Goal: Information Seeking & Learning: Learn about a topic

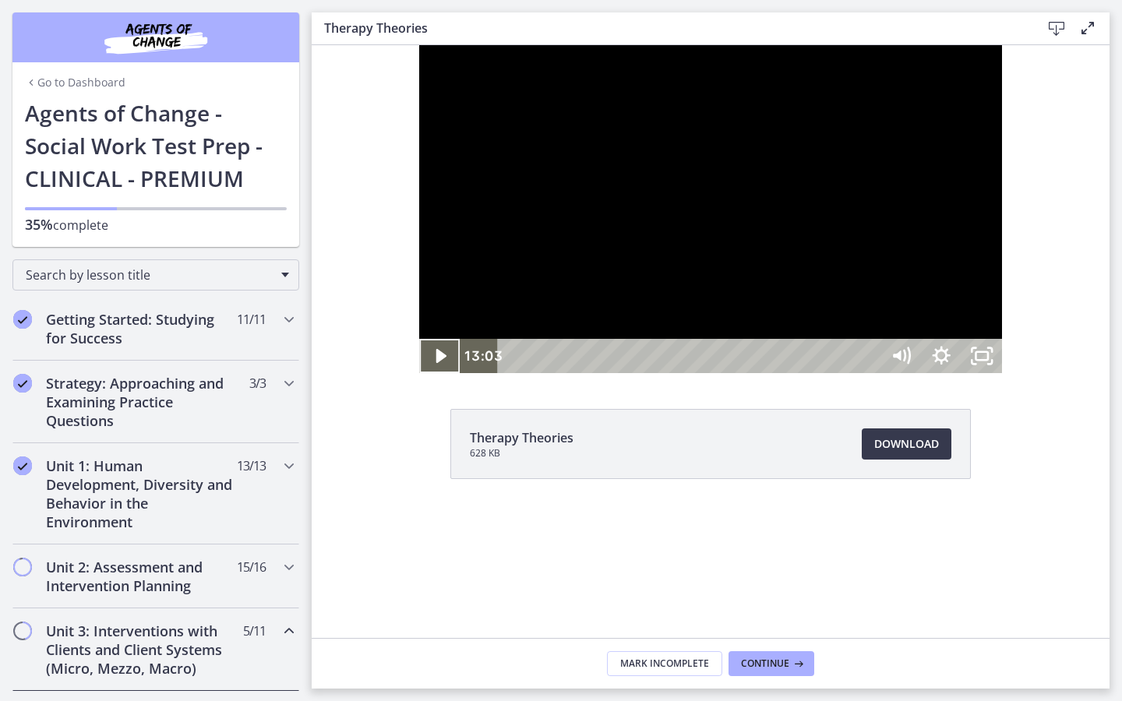
scroll to position [432, 0]
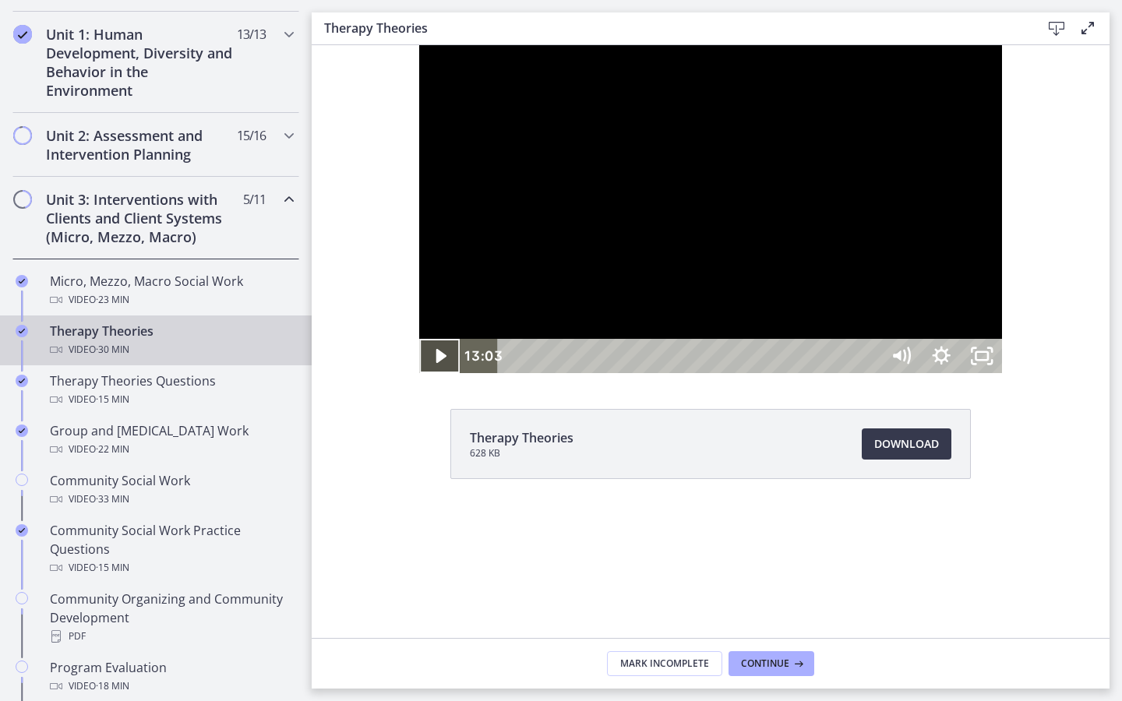
click at [435, 363] on icon "Play Video" at bounding box center [440, 356] width 10 height 14
click at [434, 363] on icon "Pause" at bounding box center [439, 356] width 11 height 13
click at [435, 365] on icon "Play Video" at bounding box center [441, 355] width 12 height 17
click at [434, 363] on icon "Pause" at bounding box center [439, 356] width 11 height 13
click at [435, 363] on icon "Play Video" at bounding box center [440, 356] width 10 height 14
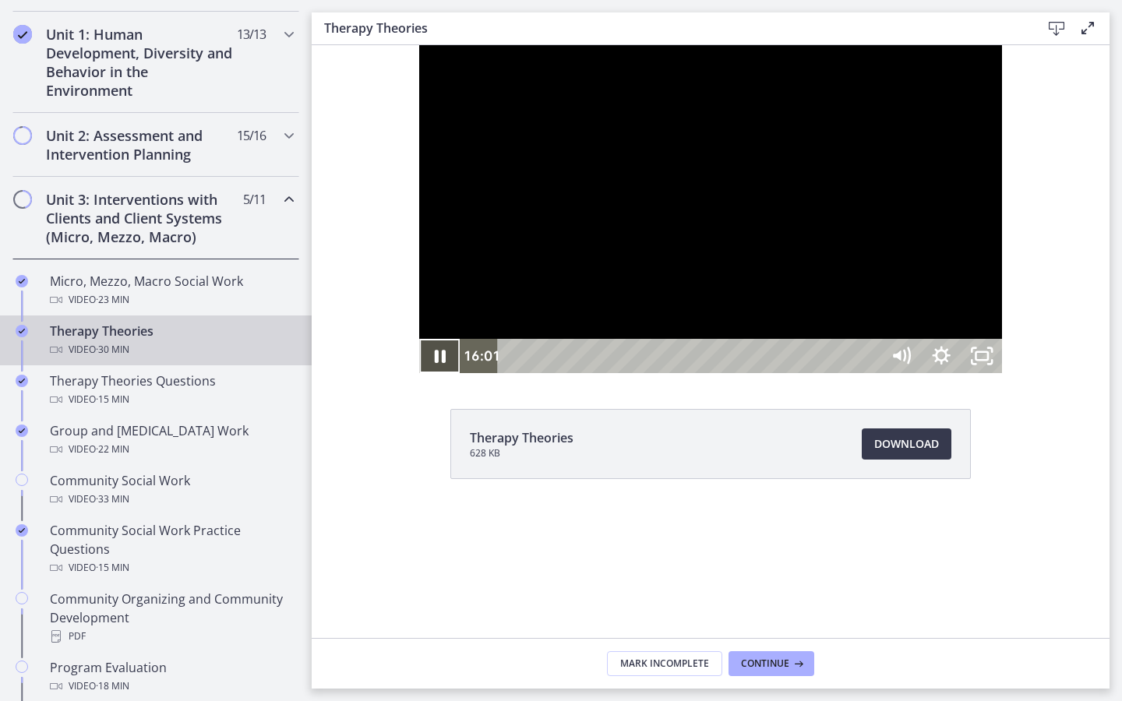
click at [434, 363] on icon "Pause" at bounding box center [439, 356] width 11 height 13
click at [435, 363] on icon "Play Video" at bounding box center [440, 356] width 10 height 14
click at [433, 365] on icon "Pause" at bounding box center [439, 357] width 13 height 16
drag, startPoint x: 900, startPoint y: 733, endPoint x: 893, endPoint y: 732, distance: 7.8
click at [992, 362] on div "Playbar" at bounding box center [998, 357] width 12 height 12
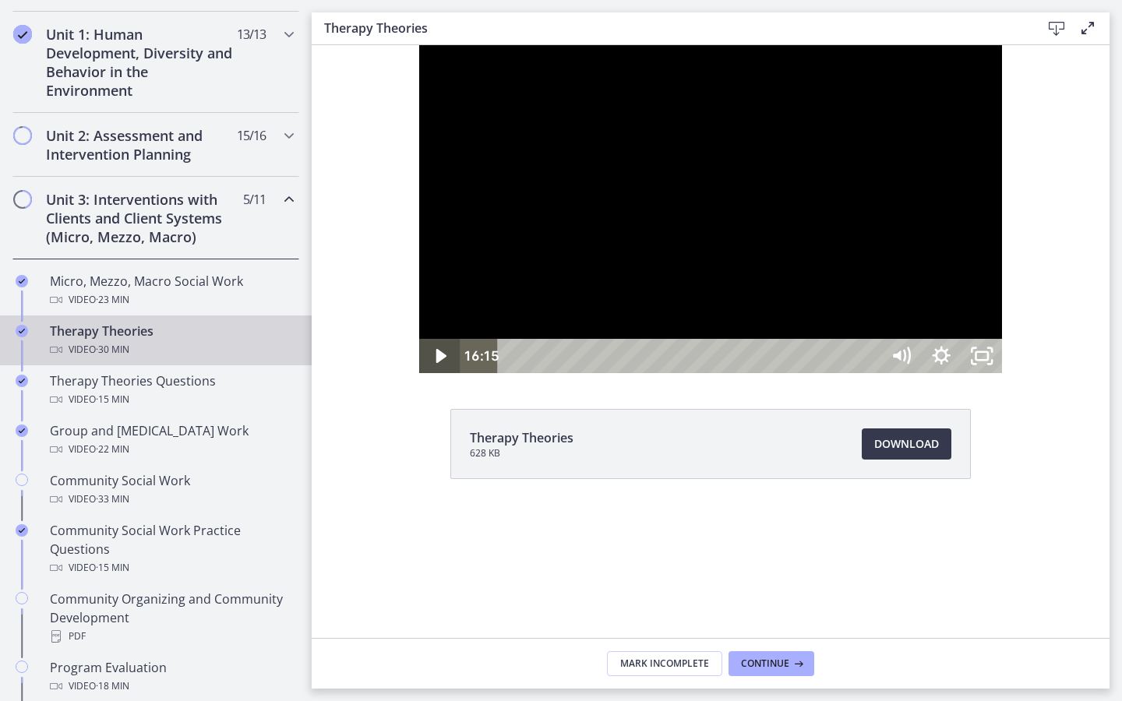
click at [435, 363] on icon "Play Video" at bounding box center [440, 356] width 10 height 14
click at [419, 373] on icon "Pause" at bounding box center [439, 356] width 41 height 34
click at [417, 377] on icon "Play Video" at bounding box center [441, 356] width 48 height 41
click at [419, 373] on icon "Pause" at bounding box center [439, 356] width 41 height 34
click at [421, 373] on icon "Play Video" at bounding box center [441, 356] width 41 height 34
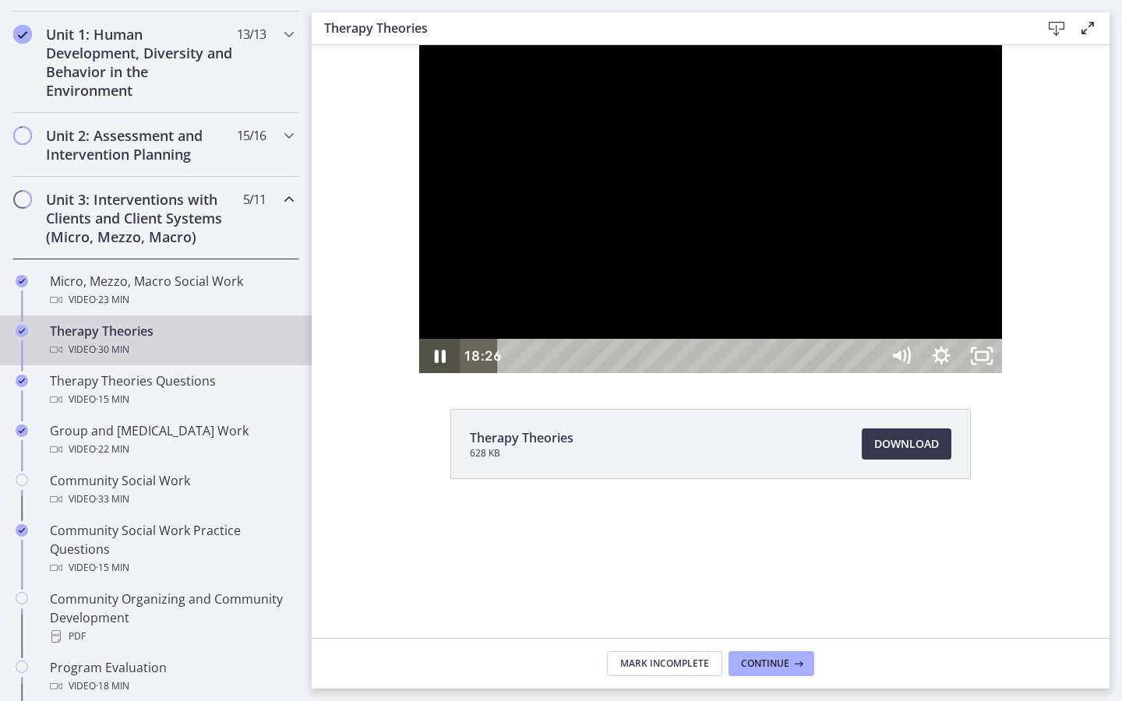
click at [419, 373] on icon "Pause" at bounding box center [439, 356] width 41 height 34
click at [421, 373] on icon "Play Video" at bounding box center [441, 356] width 41 height 34
click at [419, 373] on icon "Pause" at bounding box center [439, 356] width 41 height 34
click at [421, 373] on icon "Play Video" at bounding box center [441, 356] width 41 height 34
drag, startPoint x: 996, startPoint y: 727, endPoint x: 979, endPoint y: 724, distance: 17.4
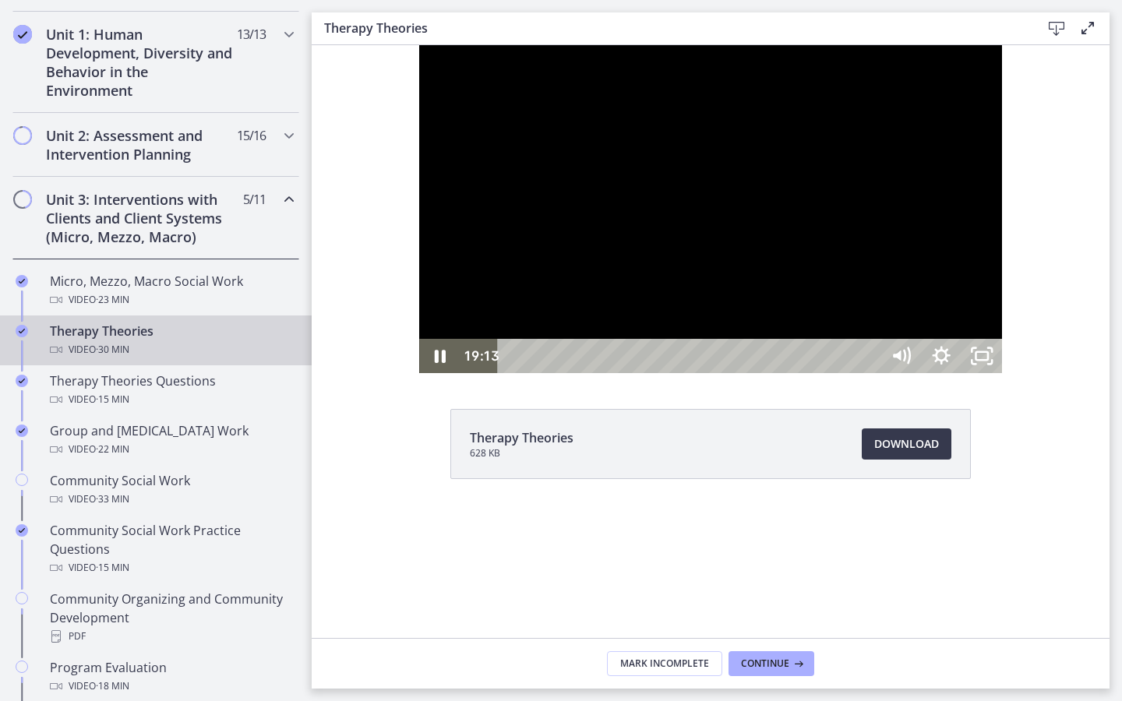
click at [1080, 362] on div "Playbar" at bounding box center [1086, 357] width 12 height 12
click at [434, 363] on icon "Pause" at bounding box center [439, 356] width 11 height 13
click at [435, 365] on icon "Play Video" at bounding box center [441, 355] width 12 height 17
click at [434, 363] on icon "Pause" at bounding box center [439, 356] width 11 height 13
click at [435, 363] on icon "Play Video" at bounding box center [440, 356] width 10 height 14
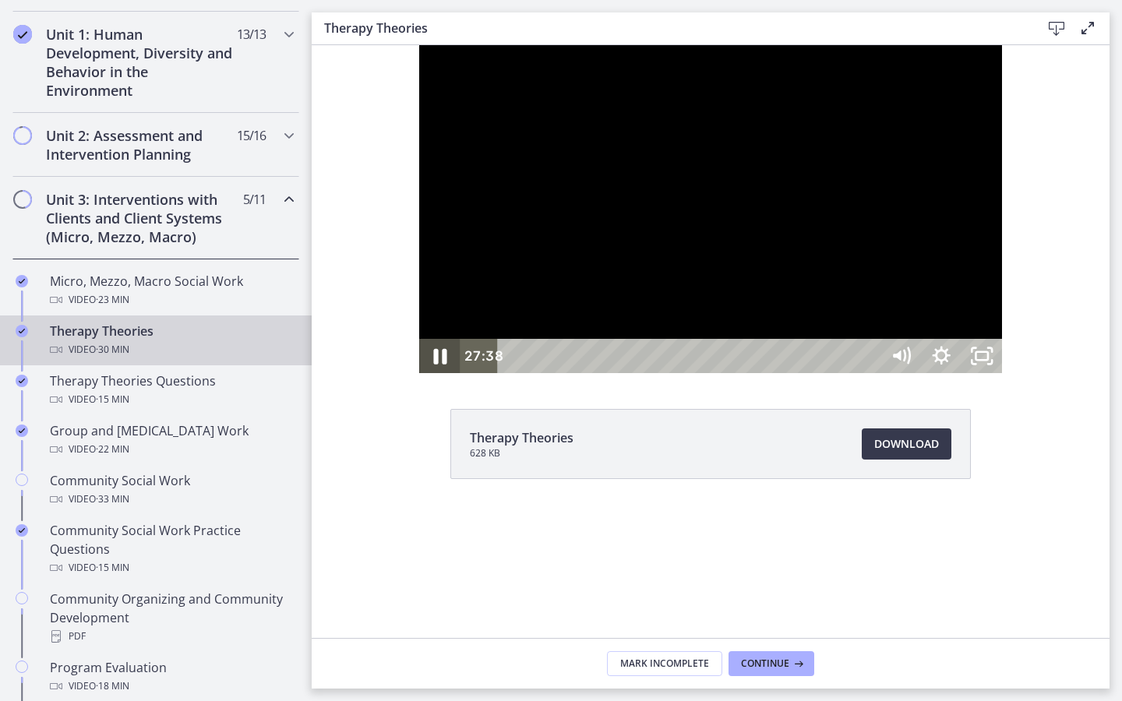
click at [433, 365] on icon "Pause" at bounding box center [439, 357] width 13 height 16
click at [435, 363] on icon "Play Video" at bounding box center [440, 356] width 10 height 14
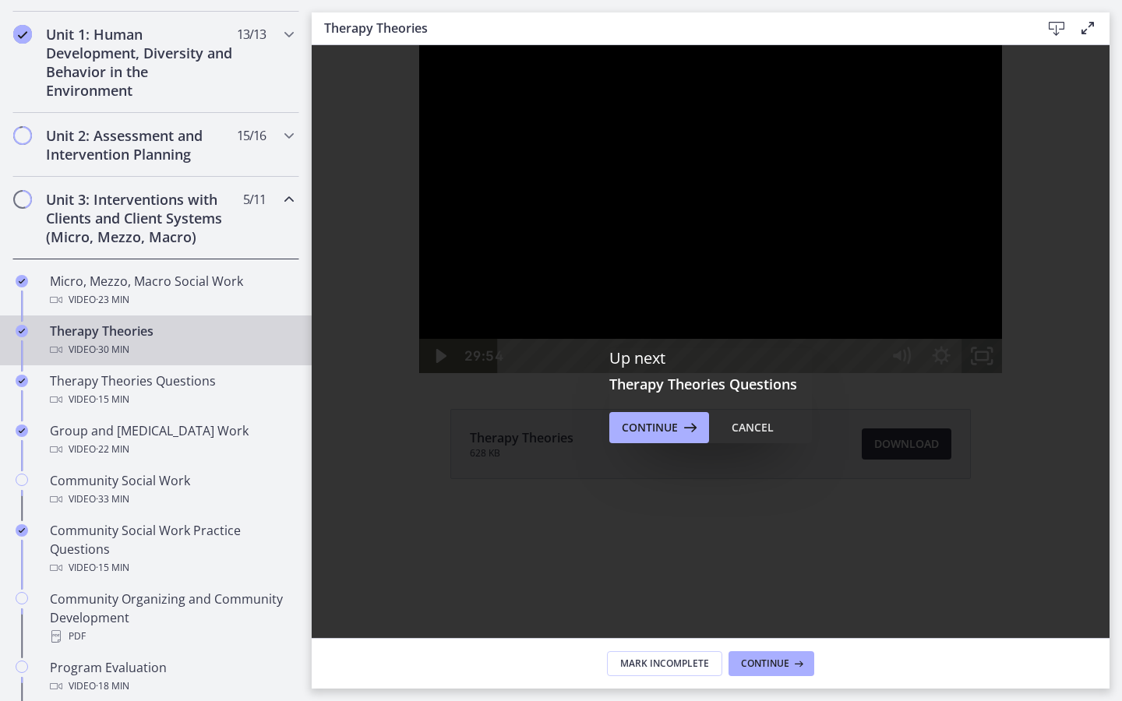
click at [1002, 373] on icon "Unfullscreen" at bounding box center [981, 356] width 41 height 34
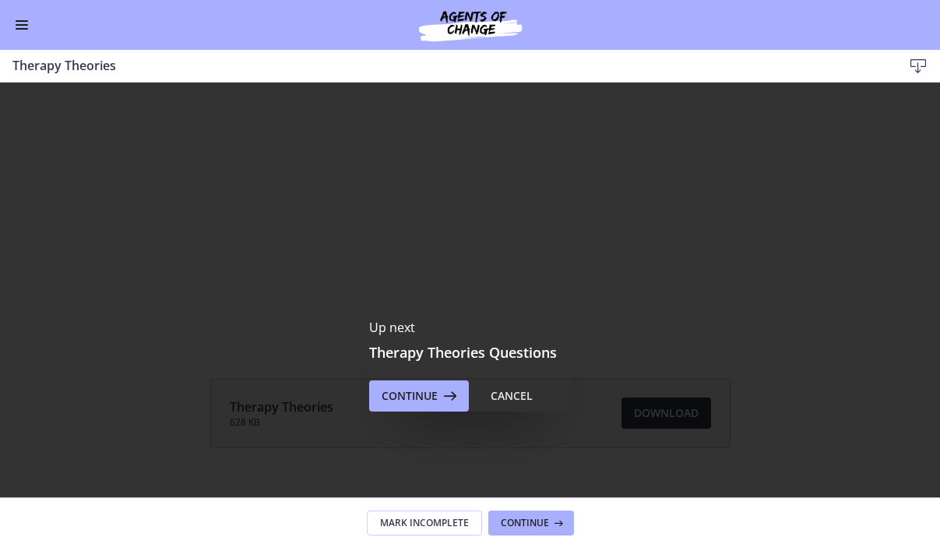
scroll to position [68, 0]
click at [416, 397] on span "Continue" at bounding box center [410, 396] width 56 height 19
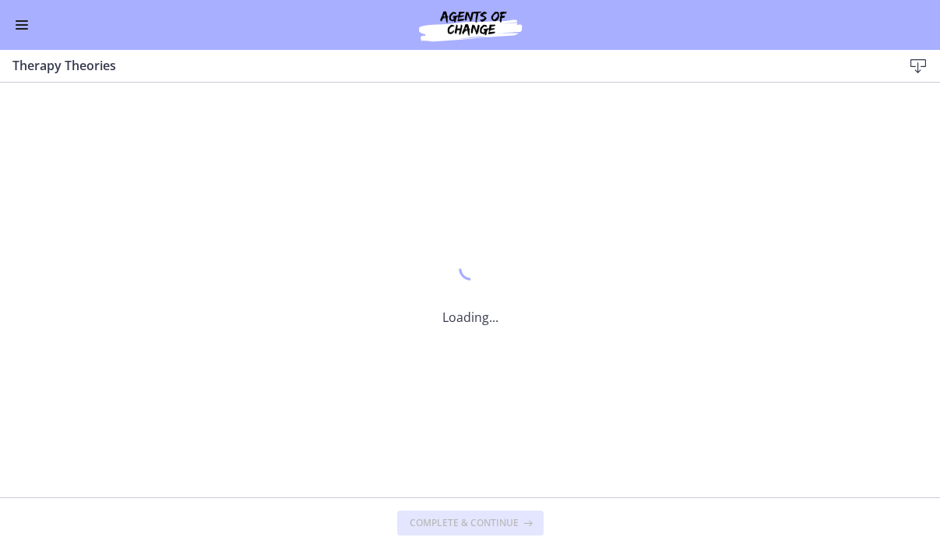
scroll to position [0, 0]
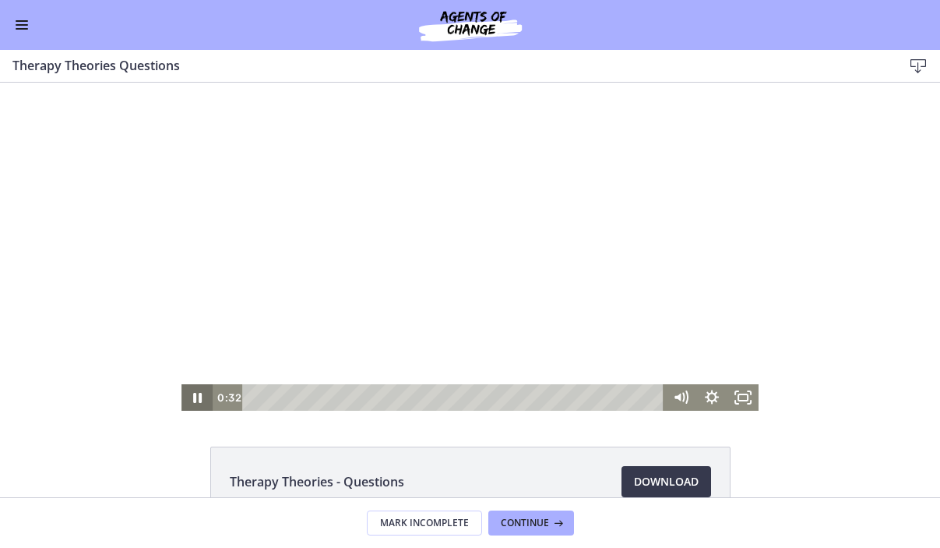
click at [197, 393] on icon "Pause" at bounding box center [196, 397] width 31 height 26
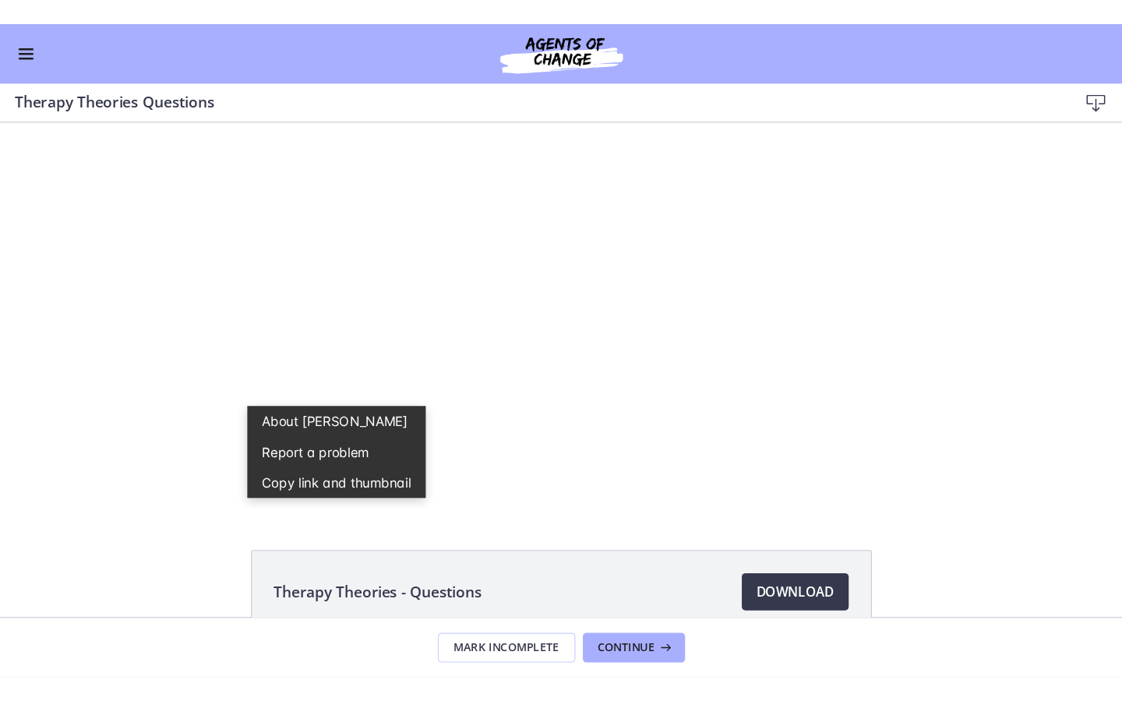
scroll to position [3, 0]
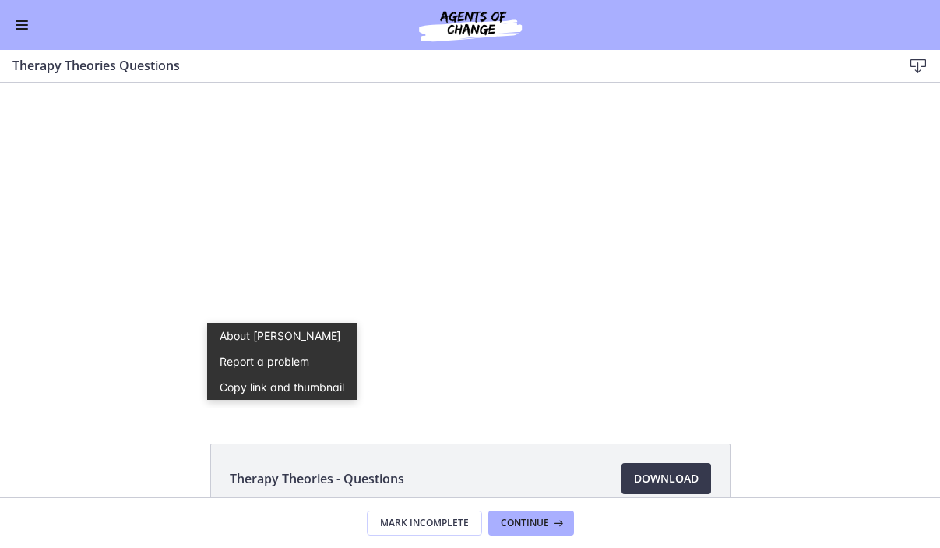
click at [166, 376] on div "Click for sound @keyframes VOLUME_SMALL_WAVE_FLASH { 0% { opacity: 0; } 33% { o…" at bounding box center [470, 243] width 940 height 328
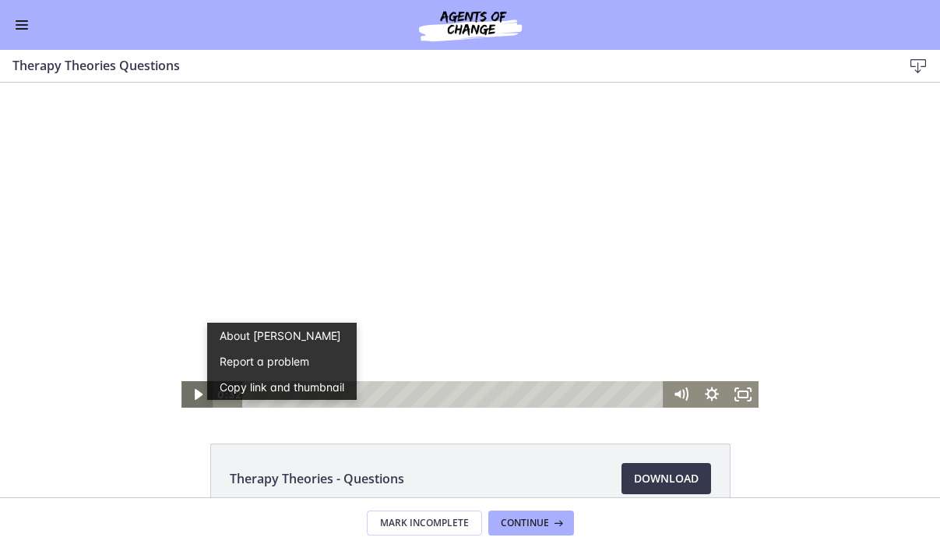
click at [197, 387] on icon "Play Video" at bounding box center [198, 394] width 31 height 26
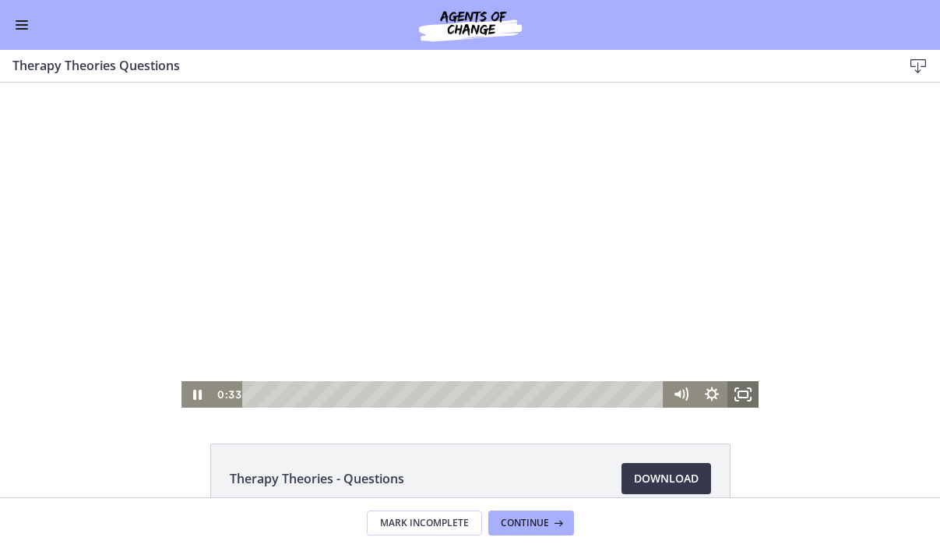
click at [744, 391] on rect "Fullscreen" at bounding box center [742, 394] width 9 height 6
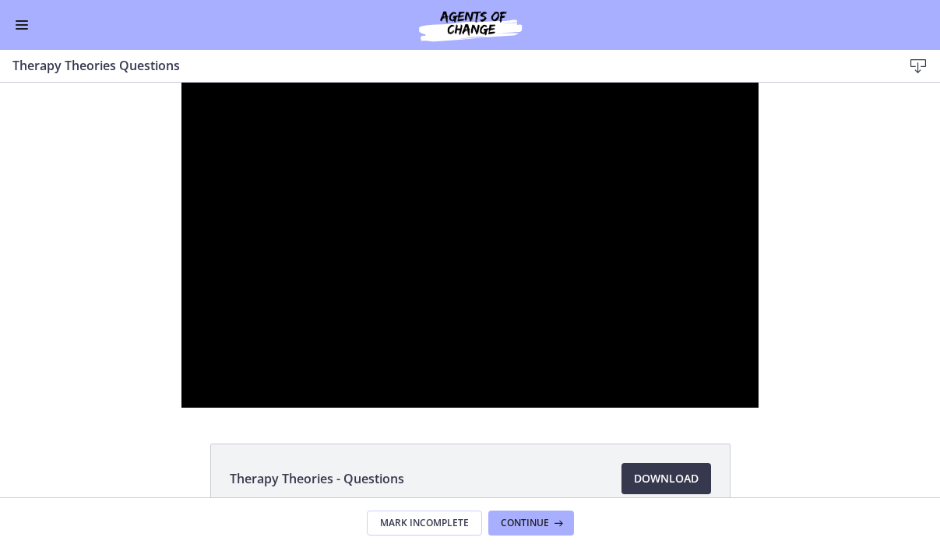
scroll to position [432, 0]
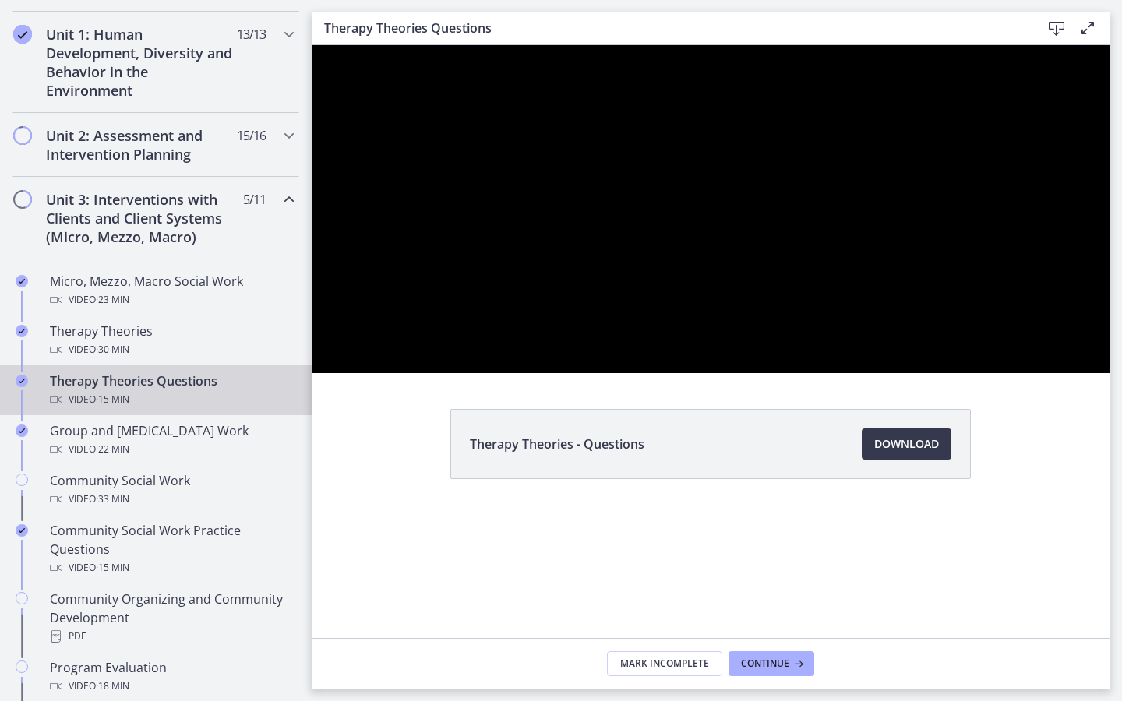
click at [1009, 373] on div at bounding box center [711, 209] width 798 height 328
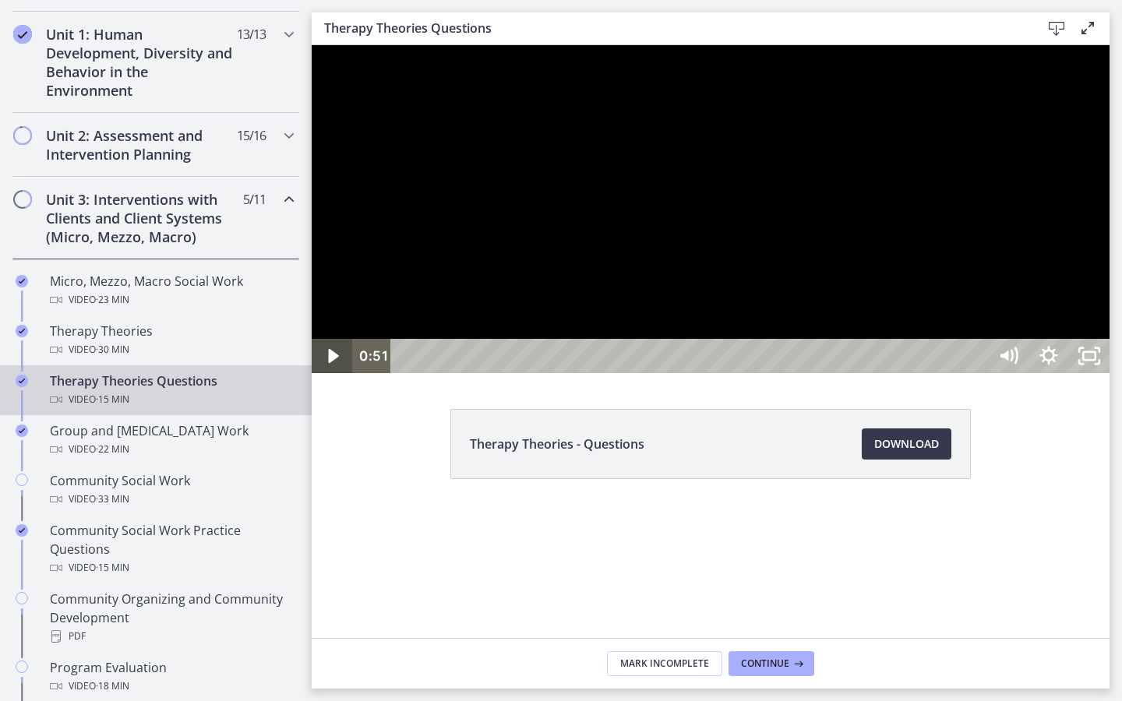
click at [329, 363] on icon "Play Video" at bounding box center [333, 356] width 10 height 14
click at [329, 363] on icon "Pause" at bounding box center [332, 356] width 11 height 13
click at [329, 365] on icon "Play Video" at bounding box center [334, 355] width 12 height 17
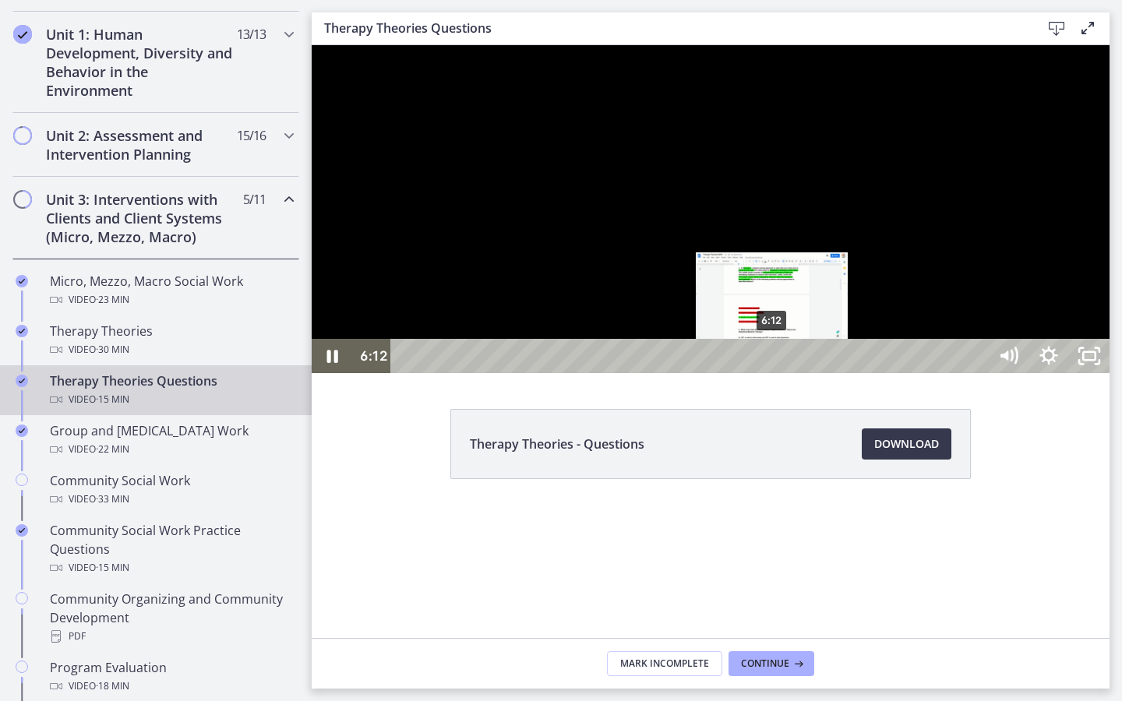
click at [776, 373] on div "6:12" at bounding box center [692, 356] width 572 height 34
click at [767, 362] on div "Playbar" at bounding box center [768, 357] width 12 height 12
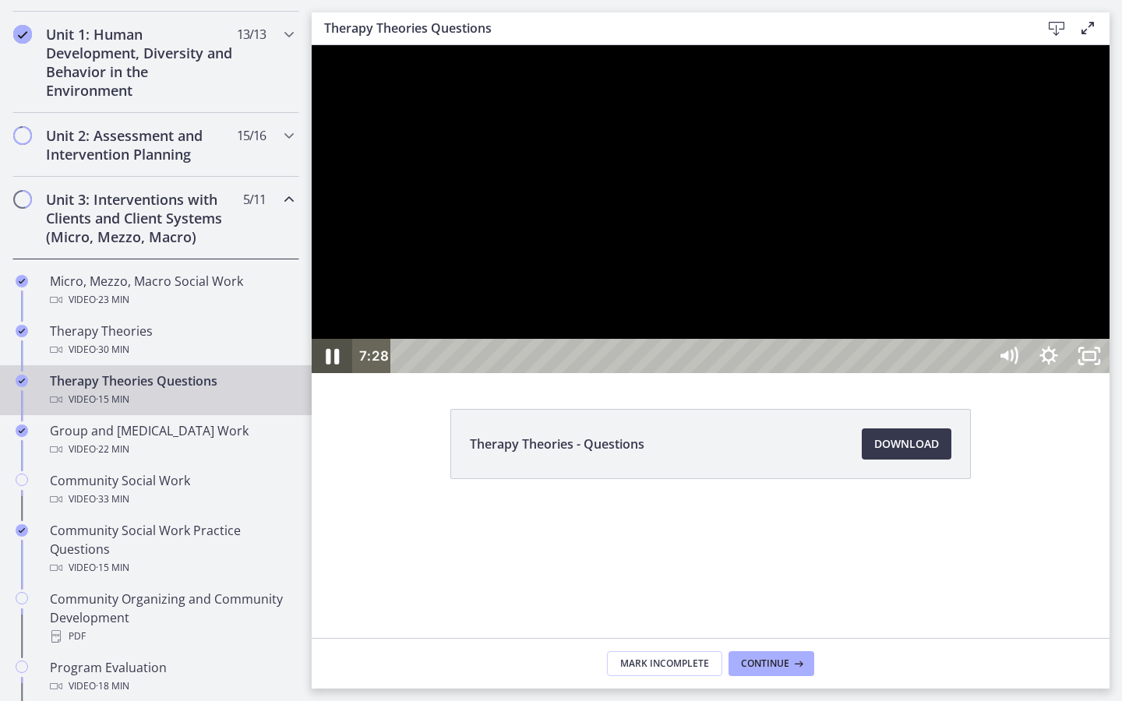
click at [329, 365] on icon "Pause" at bounding box center [332, 357] width 13 height 16
click at [329, 365] on icon "Play Video" at bounding box center [334, 355] width 12 height 17
click at [329, 363] on icon "Pause" at bounding box center [332, 356] width 11 height 13
click at [329, 363] on icon "Play Video" at bounding box center [333, 356] width 10 height 14
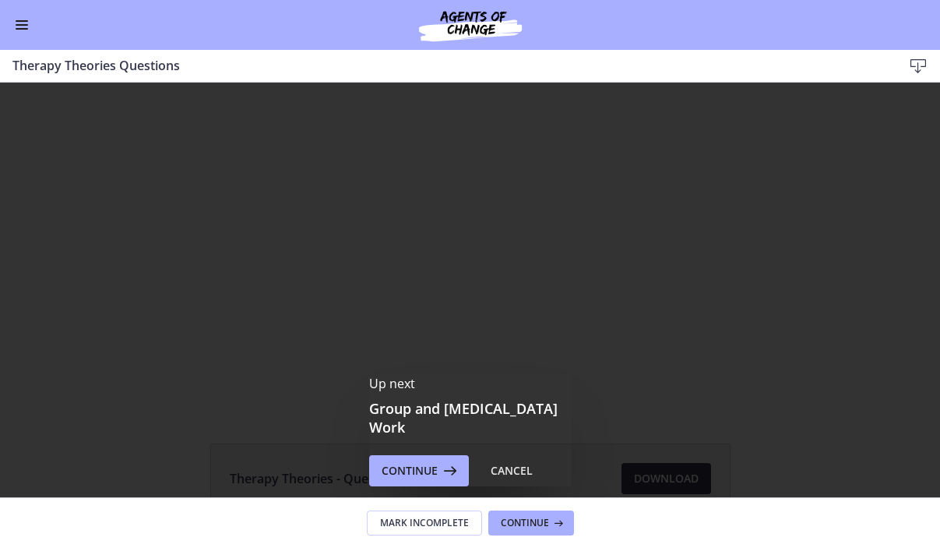
scroll to position [0, 0]
click at [21, 23] on button "Enable menu" at bounding box center [21, 25] width 19 height 19
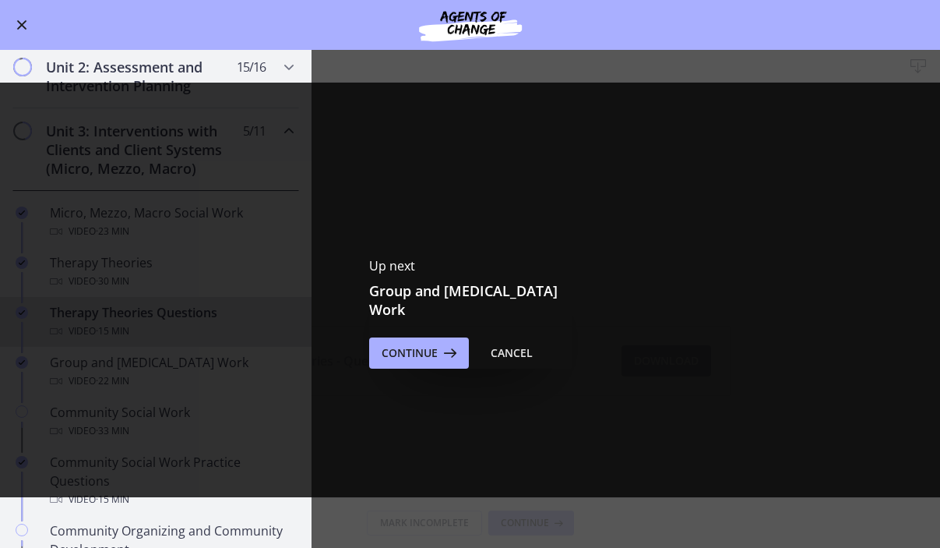
scroll to position [102, 0]
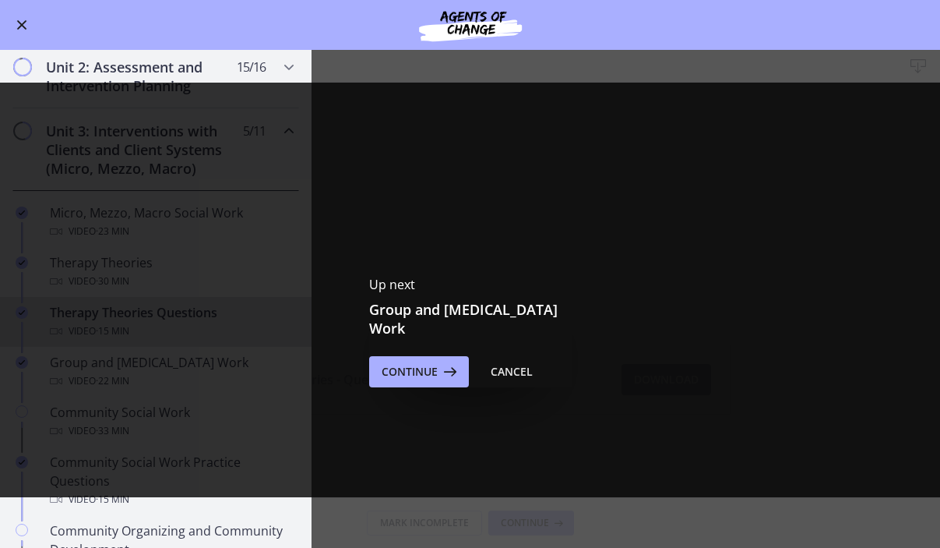
click at [356, 181] on div "Up next Group and [MEDICAL_DATA] Work Continue Cancel" at bounding box center [470, 331] width 940 height 701
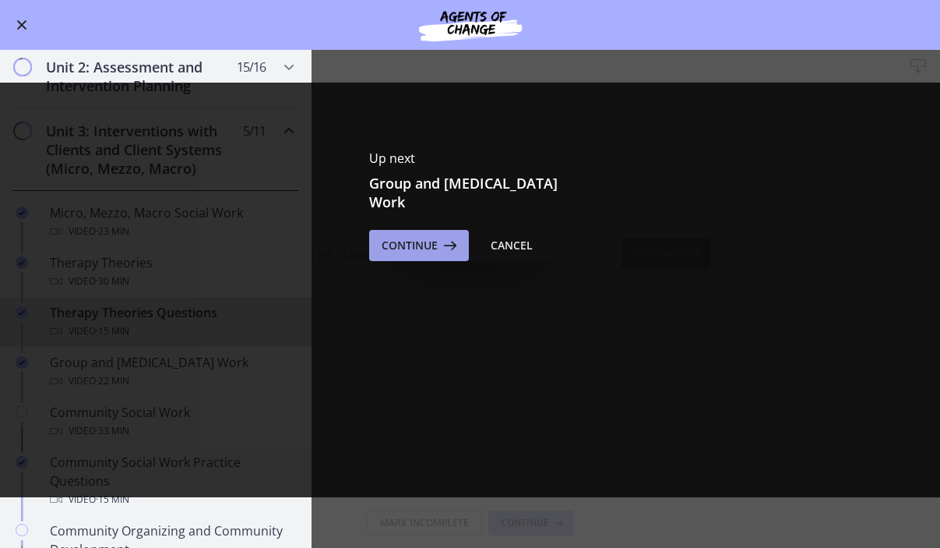
scroll to position [419, 0]
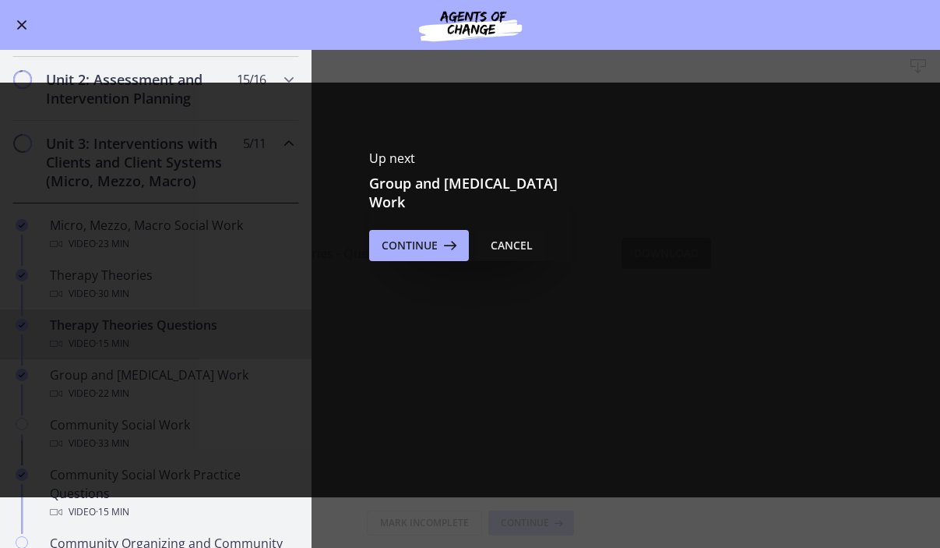
click at [523, 242] on div "Cancel" at bounding box center [512, 245] width 42 height 19
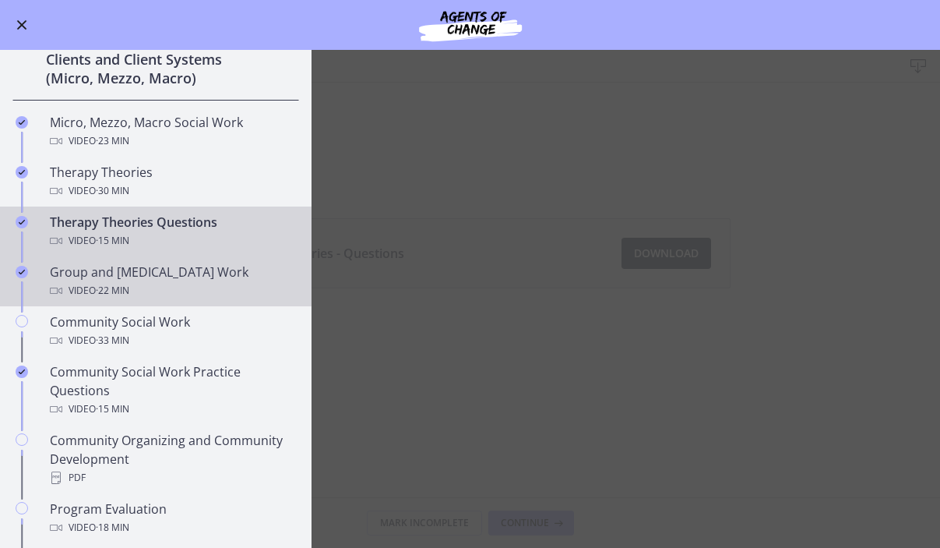
scroll to position [506, 0]
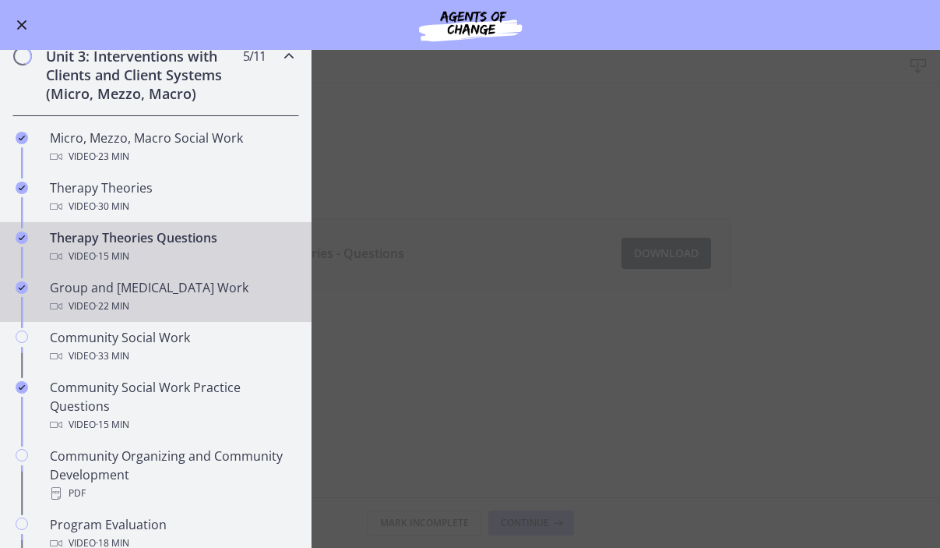
click at [22, 285] on icon "Completed" at bounding box center [22, 287] width 12 height 12
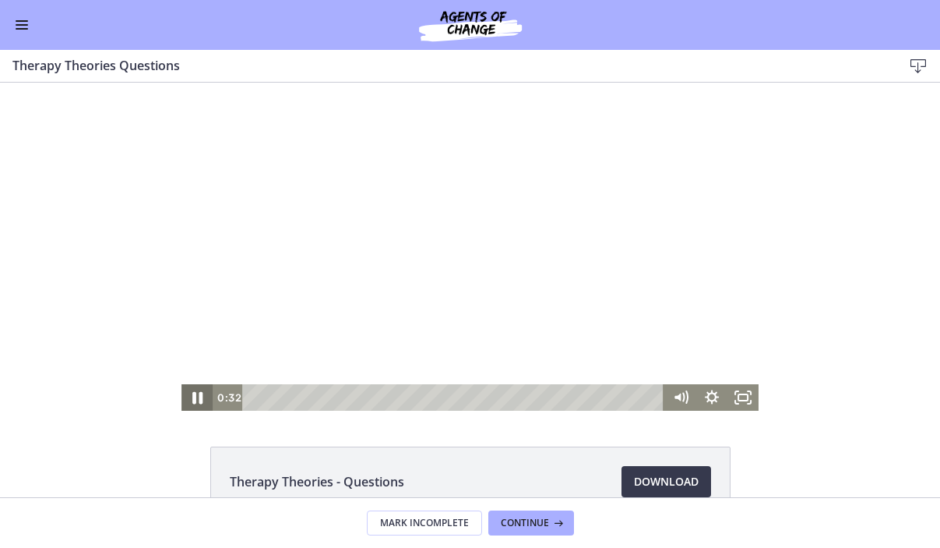
click at [197, 392] on icon "Pause" at bounding box center [196, 398] width 37 height 32
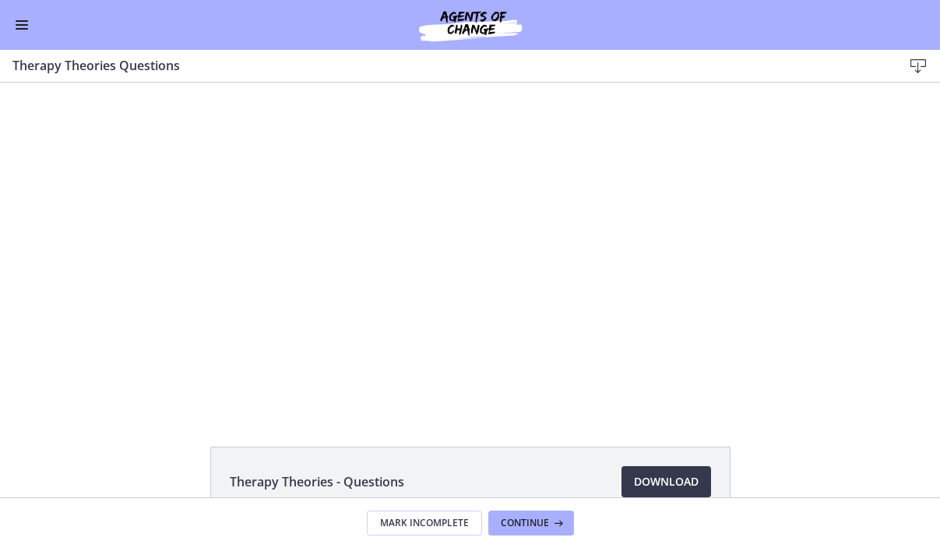
click at [22, 28] on span "Enable menu" at bounding box center [22, 29] width 12 height 2
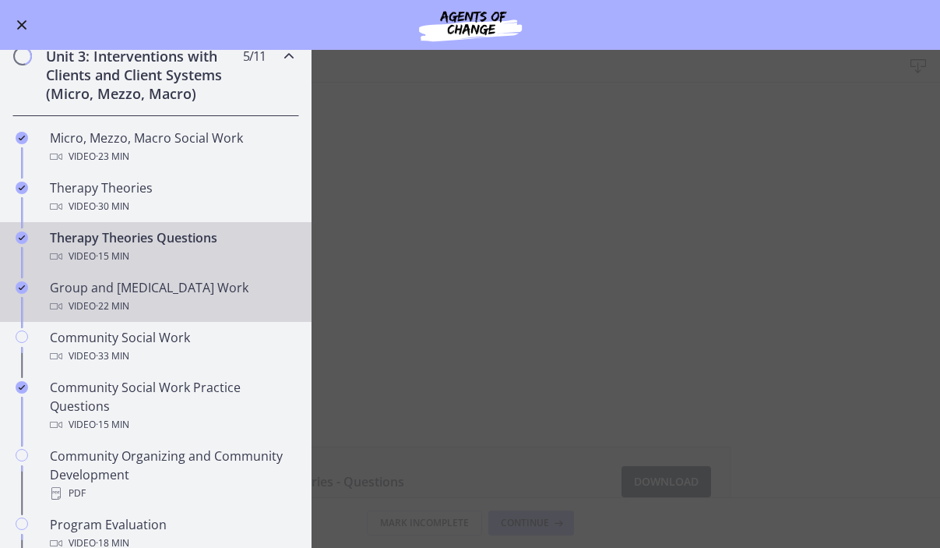
click at [129, 297] on span "· 22 min" at bounding box center [112, 306] width 33 height 19
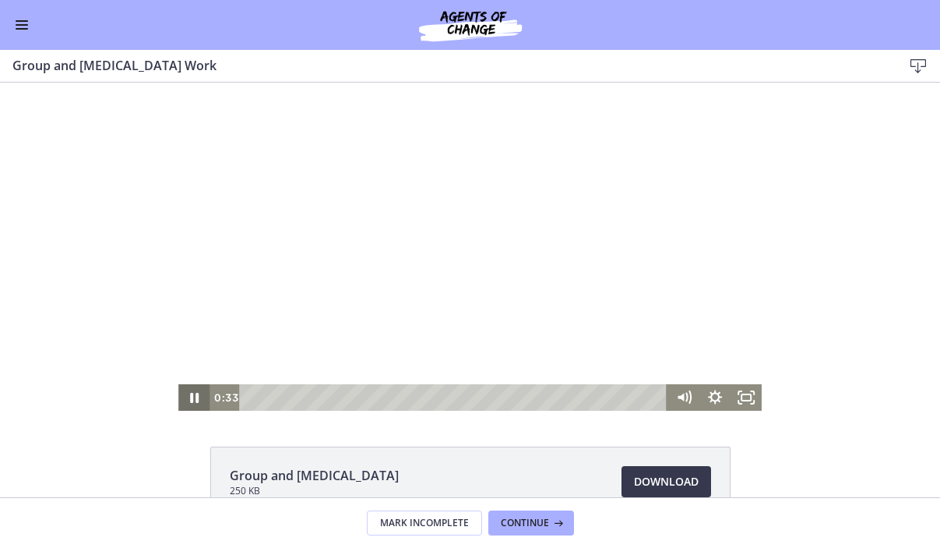
click at [194, 393] on icon "Pause" at bounding box center [193, 397] width 31 height 26
